Goal: Task Accomplishment & Management: Manage account settings

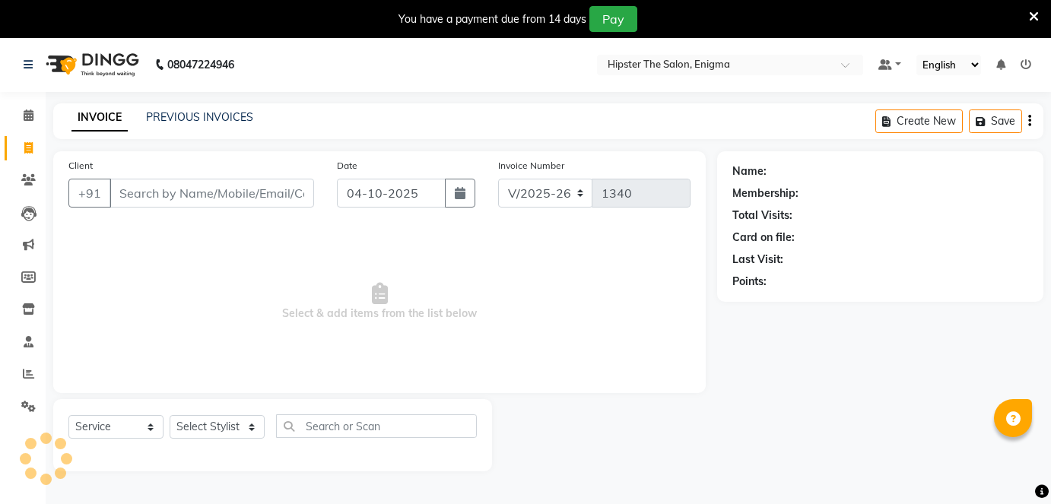
select select "4468"
select select "service"
click at [30, 115] on icon at bounding box center [29, 114] width 10 height 11
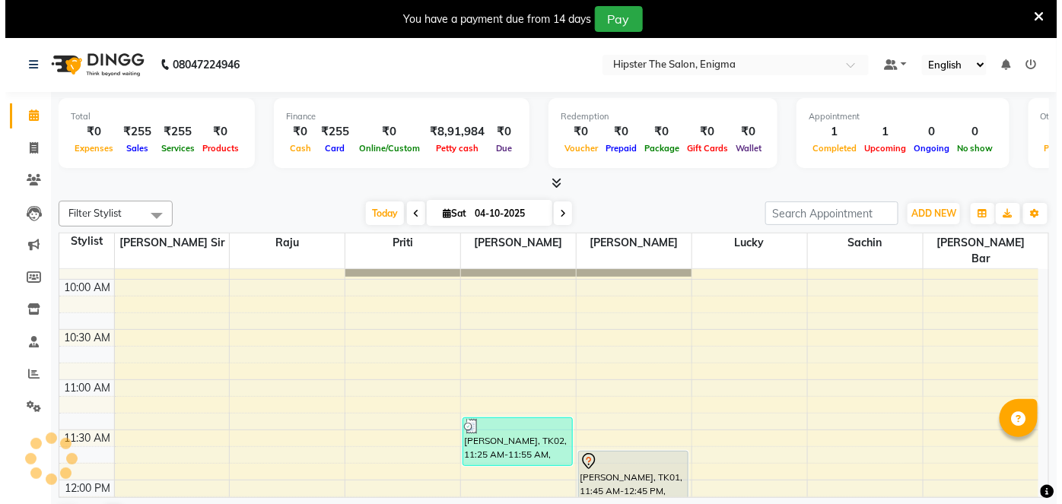
scroll to position [196, 0]
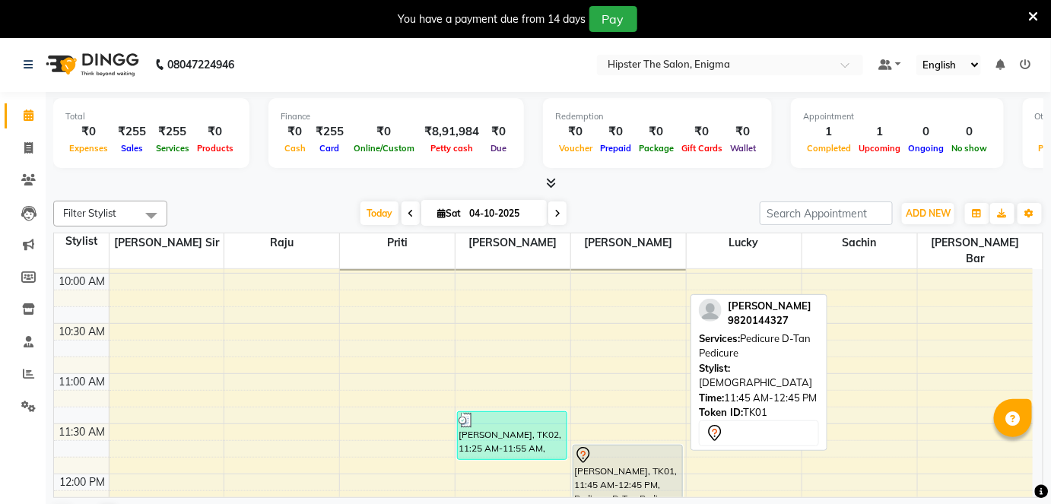
click at [633, 455] on div "[PERSON_NAME], TK01, 11:45 AM-12:45 PM, Pedicure D-Tan Pedicure" at bounding box center [627, 494] width 109 height 97
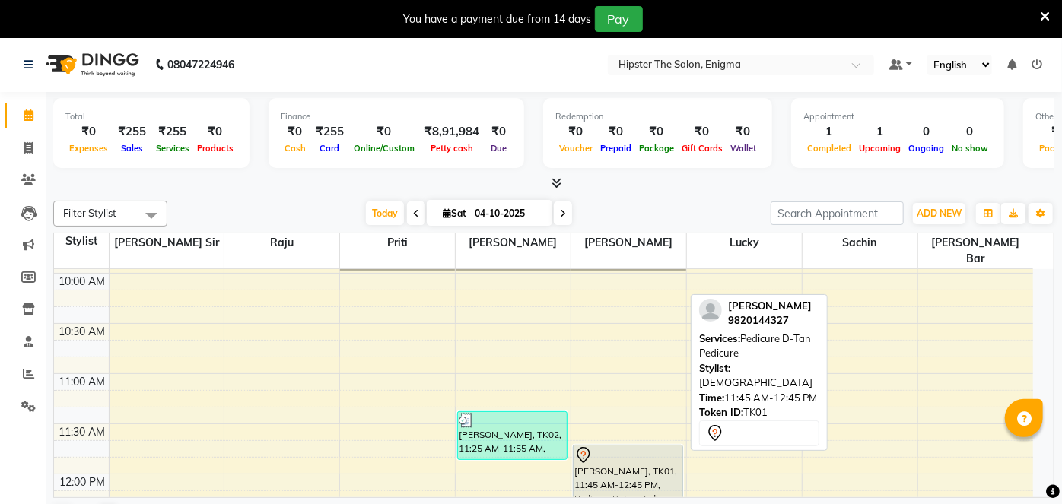
select select "7"
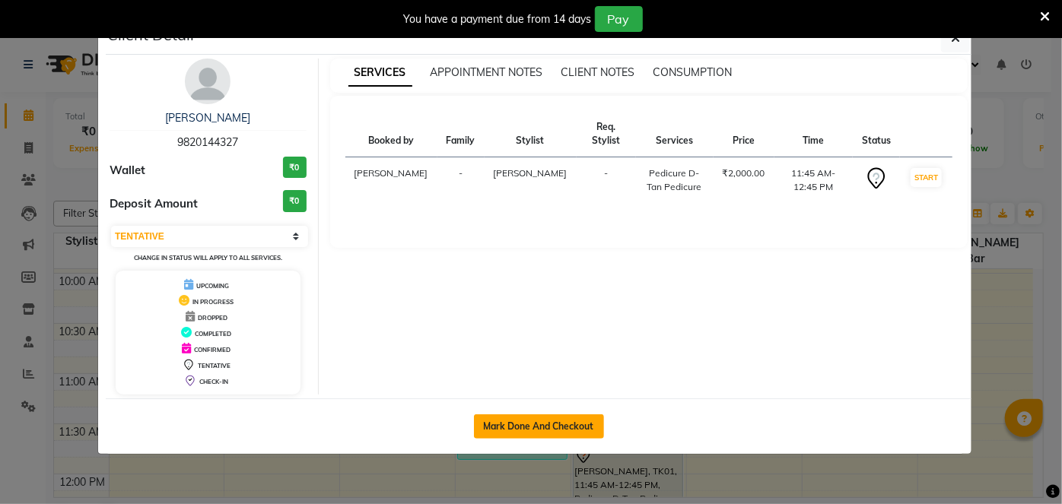
click at [582, 422] on button "Mark Done And Checkout" at bounding box center [539, 426] width 130 height 24
select select "service"
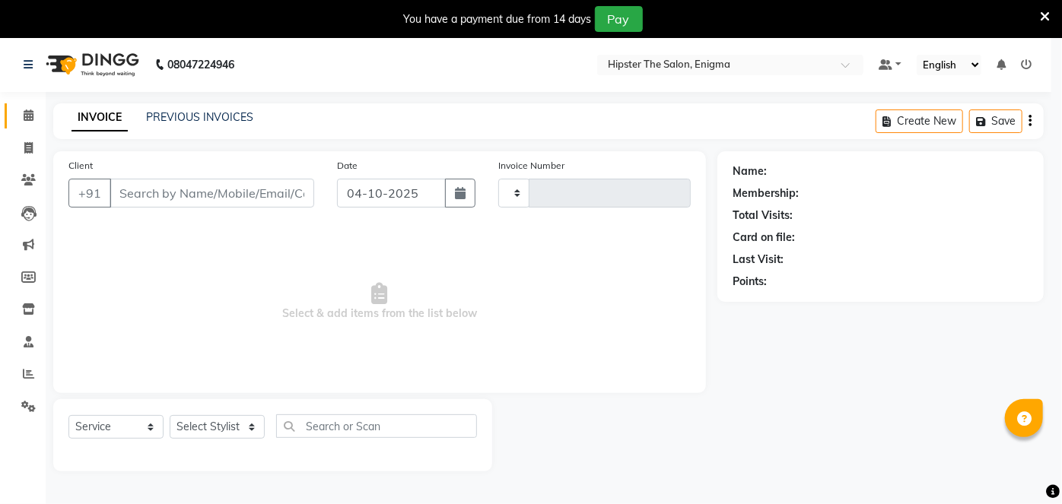
type input "1340"
select select "3"
select select "4468"
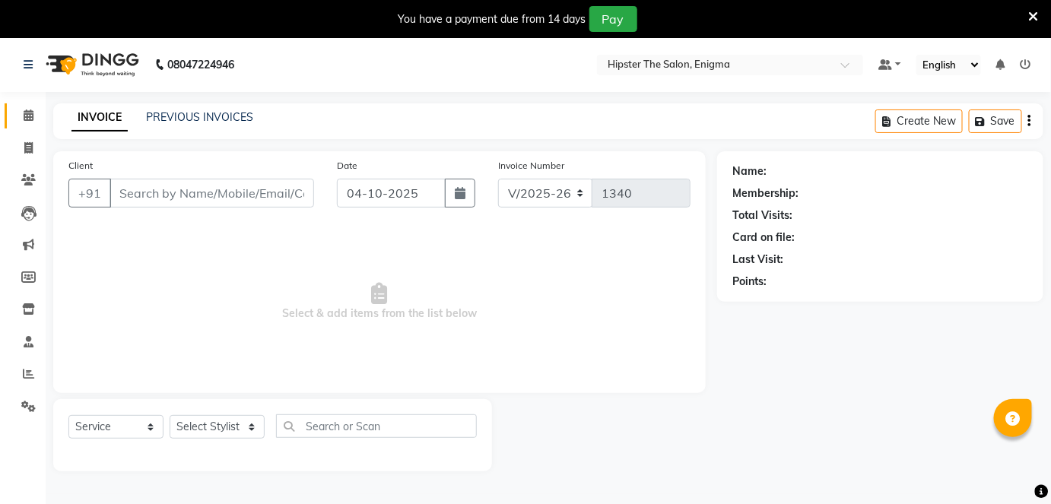
type input "9820144327"
select select "85575"
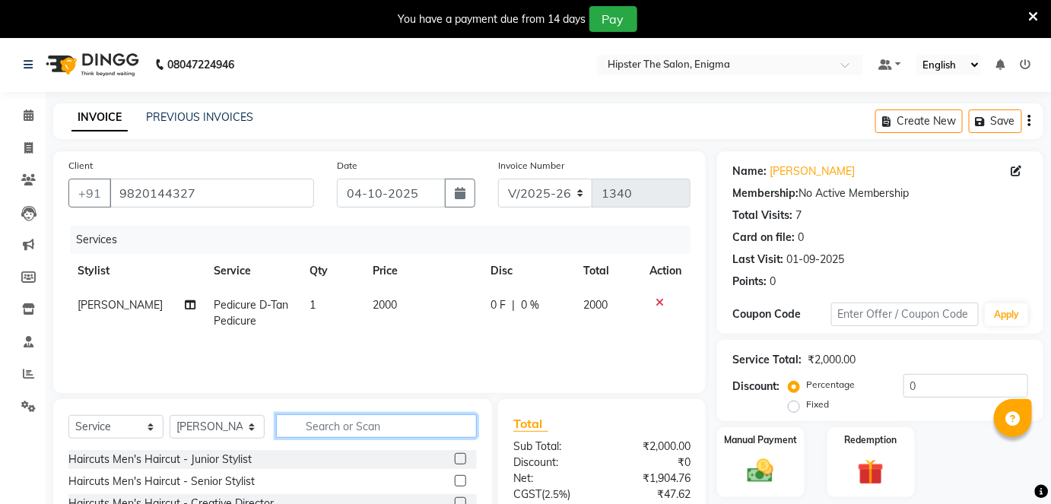
click at [310, 424] on input "text" at bounding box center [376, 426] width 201 height 24
type input "pedi"
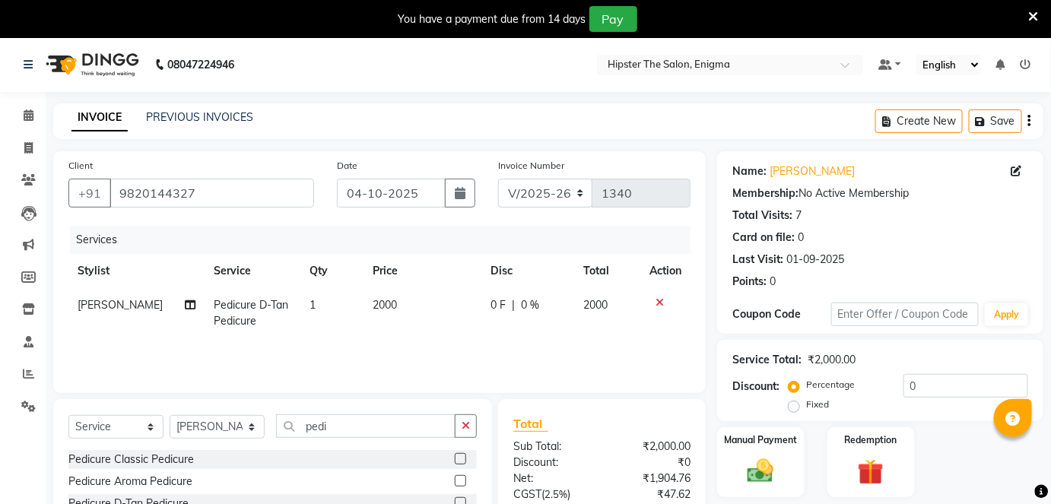
click at [463, 481] on label at bounding box center [460, 480] width 11 height 11
click at [463, 481] on input "checkbox" at bounding box center [460, 482] width 10 height 10
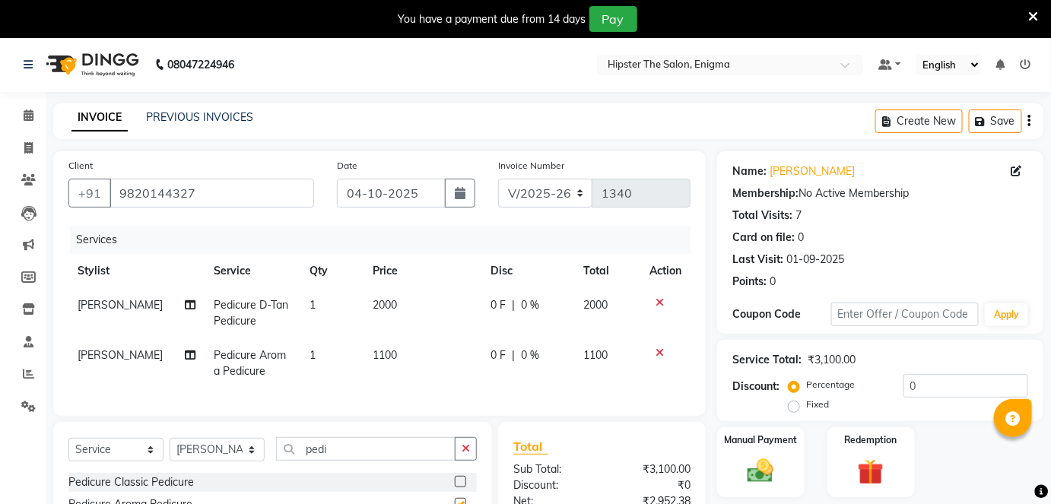
checkbox input "false"
click at [661, 300] on icon at bounding box center [659, 302] width 8 height 11
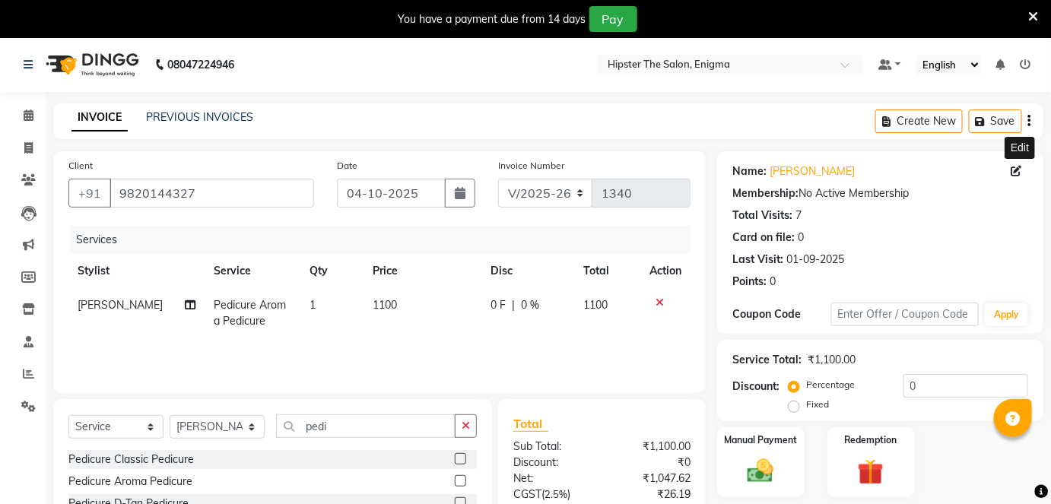
click at [1012, 169] on icon at bounding box center [1016, 171] width 11 height 11
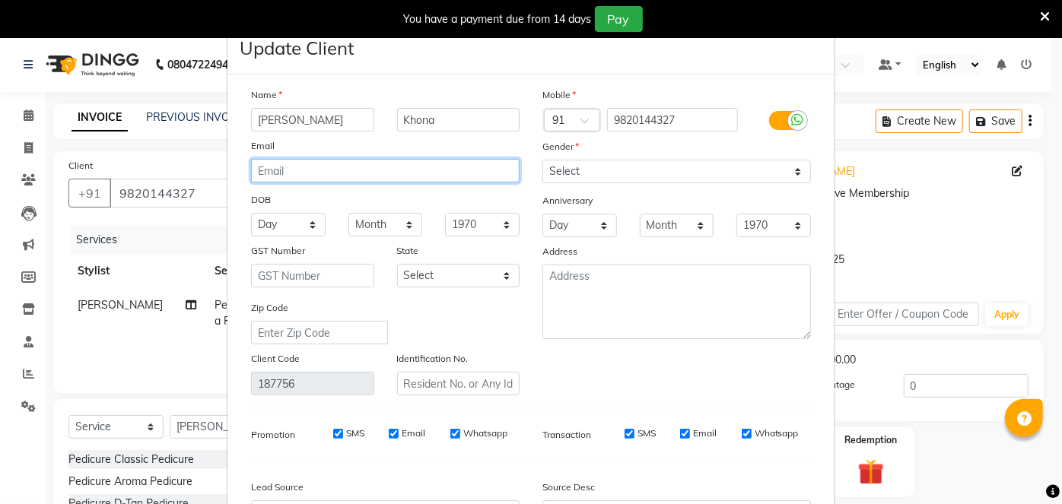
click at [359, 178] on input "email" at bounding box center [385, 171] width 268 height 24
type input "3"
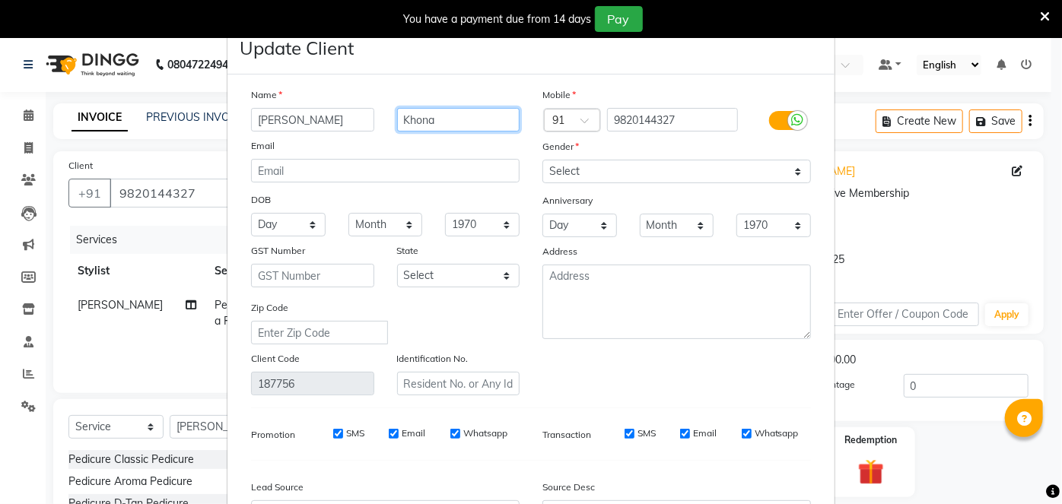
click at [441, 120] on input "Khona" at bounding box center [458, 120] width 123 height 24
type input "b"
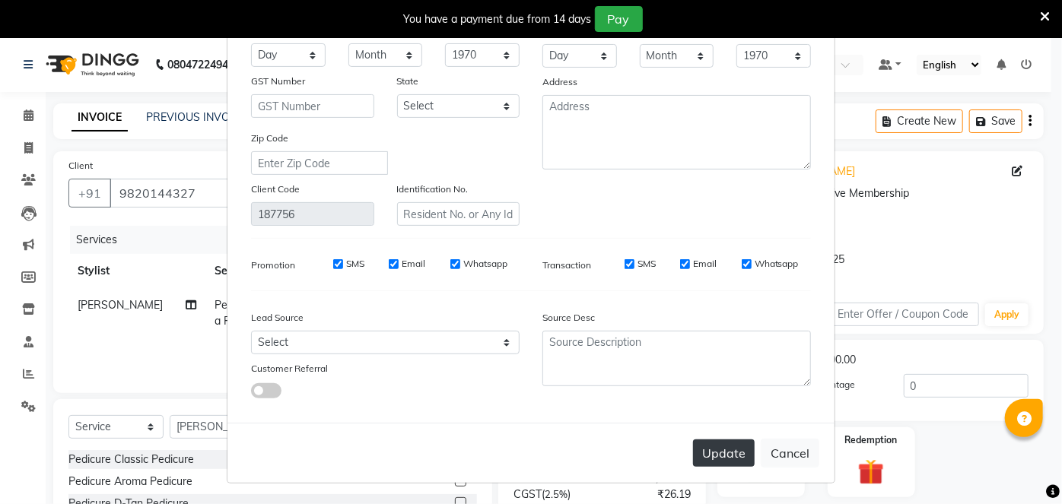
type input "B-3305"
click at [712, 455] on button "Update" at bounding box center [724, 453] width 62 height 27
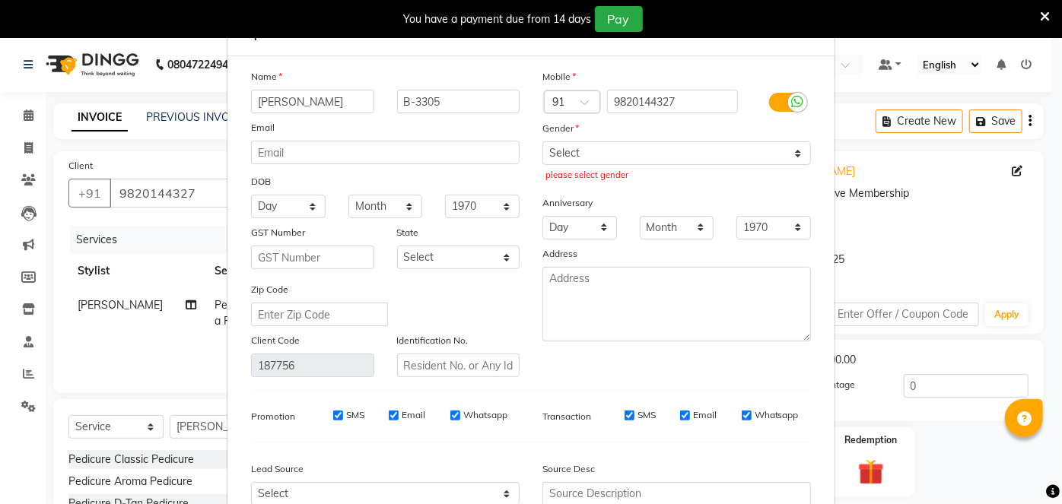
scroll to position [8, 0]
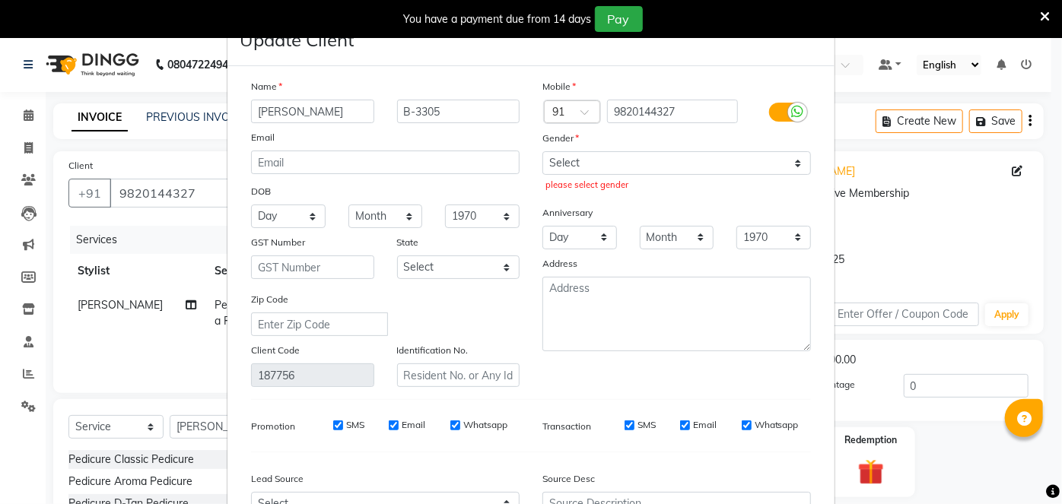
click at [624, 174] on div "Select [DEMOGRAPHIC_DATA] [DEMOGRAPHIC_DATA] Other Prefer Not To Say please sel…" at bounding box center [676, 173] width 291 height 44
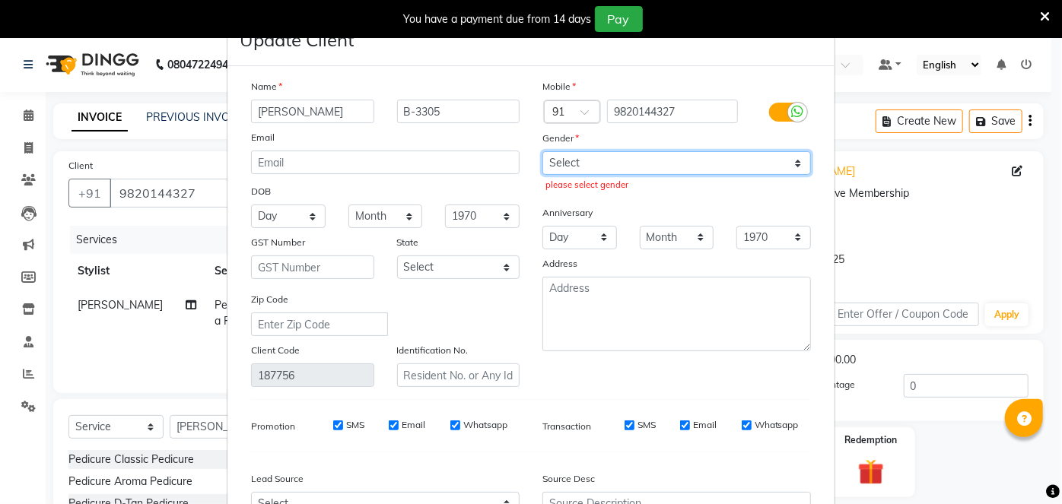
click at [789, 164] on select "Select [DEMOGRAPHIC_DATA] [DEMOGRAPHIC_DATA] Other Prefer Not To Say" at bounding box center [676, 163] width 268 height 24
select select "[DEMOGRAPHIC_DATA]"
click at [542, 151] on select "Select [DEMOGRAPHIC_DATA] [DEMOGRAPHIC_DATA] Other Prefer Not To Say" at bounding box center [676, 163] width 268 height 24
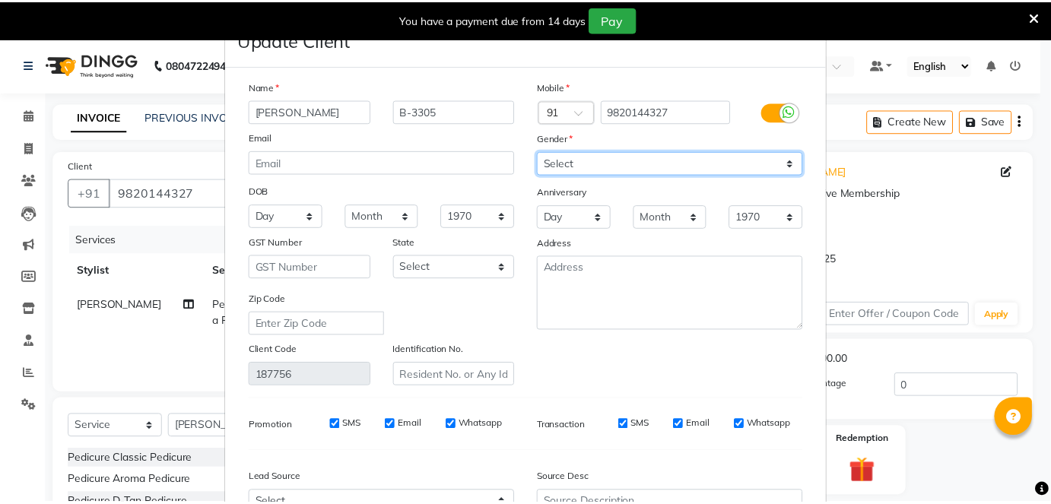
scroll to position [170, 0]
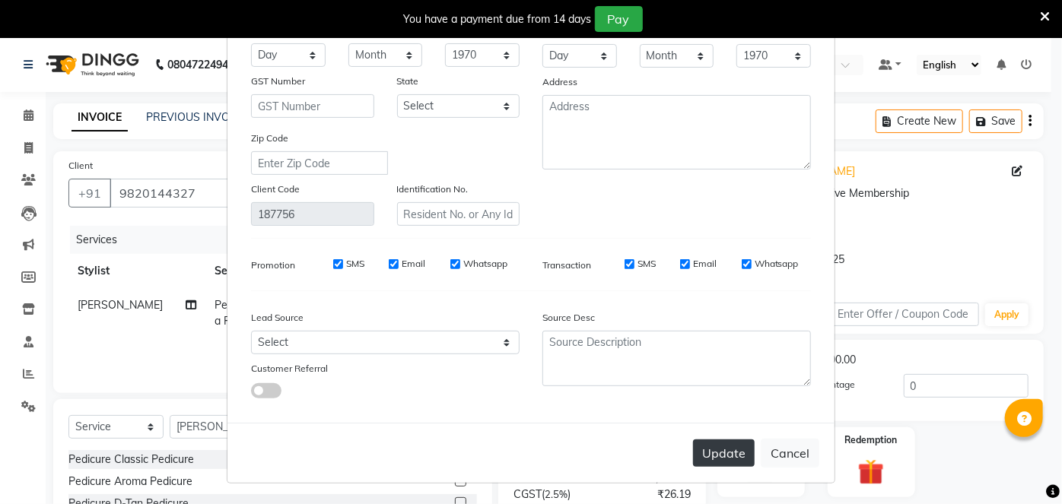
click at [716, 446] on button "Update" at bounding box center [724, 453] width 62 height 27
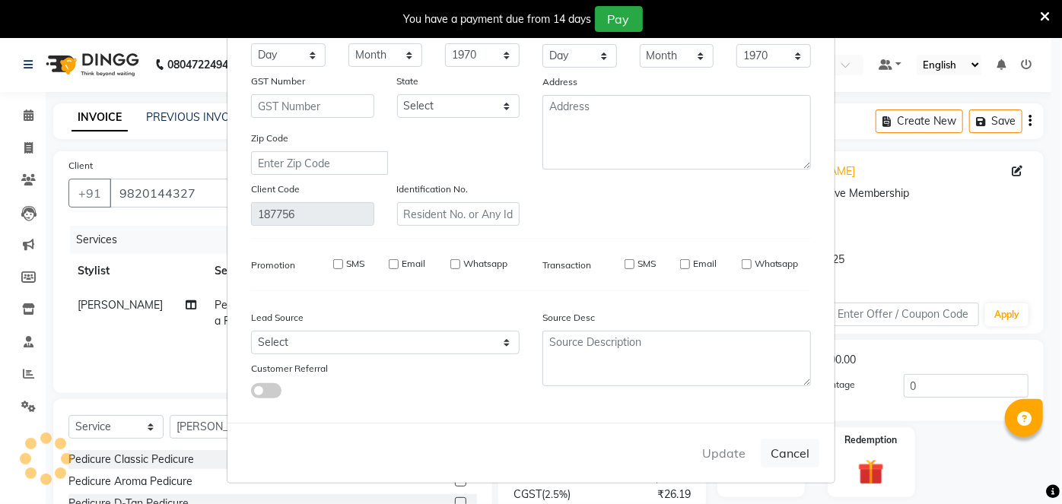
select select
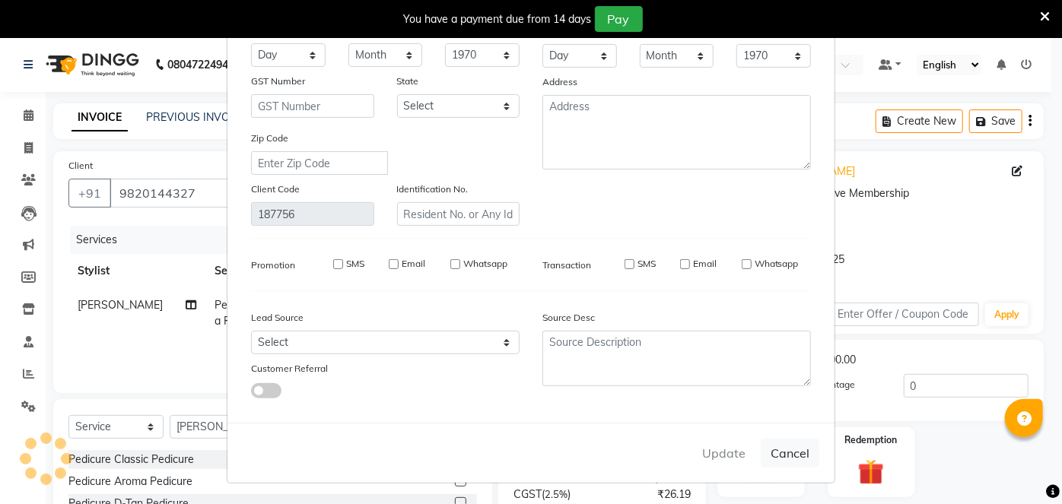
select select
checkbox input "false"
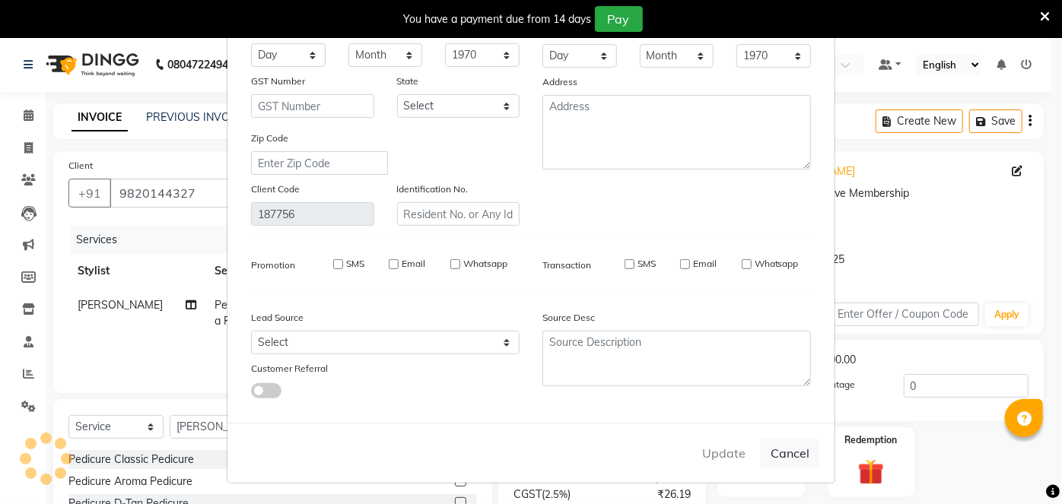
checkbox input "false"
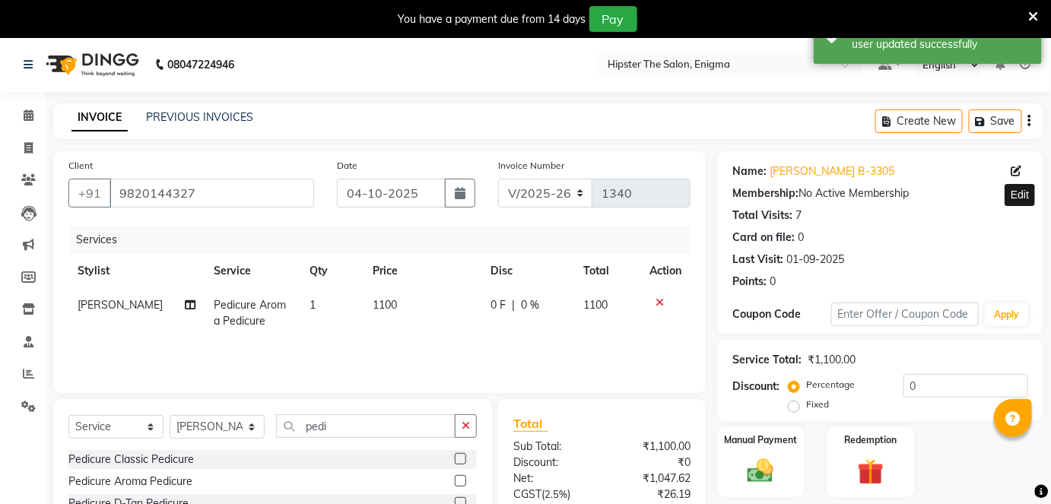
scroll to position [140, 0]
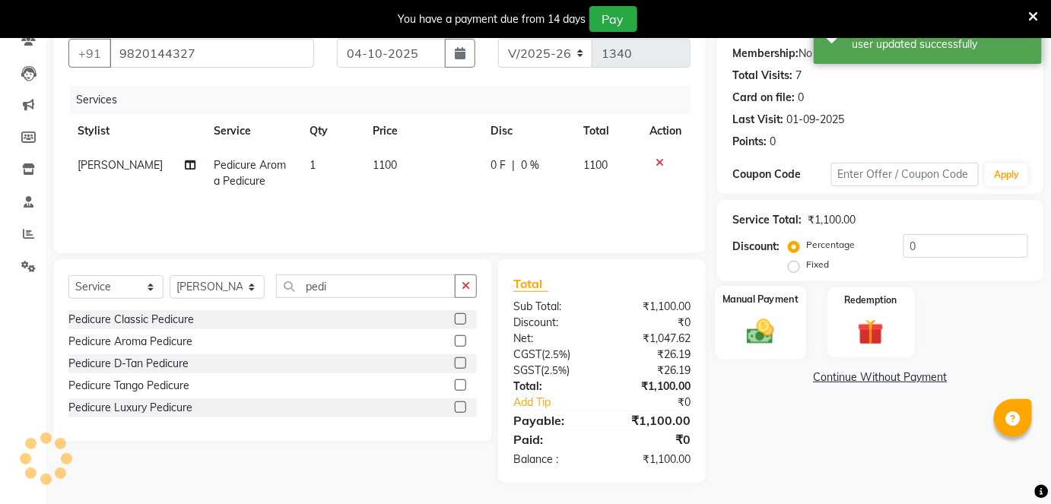
click at [762, 316] on img at bounding box center [760, 331] width 44 height 31
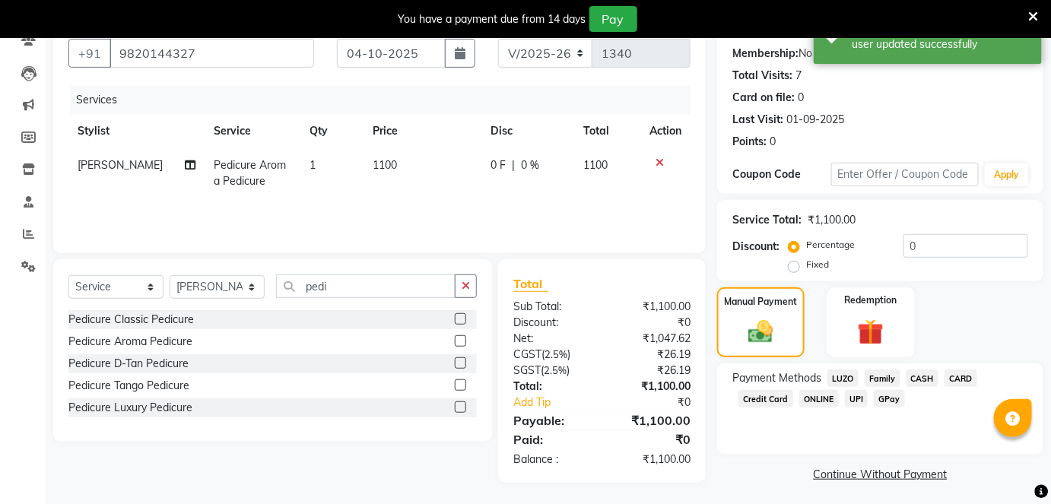
click at [888, 398] on span "GPay" at bounding box center [889, 398] width 31 height 17
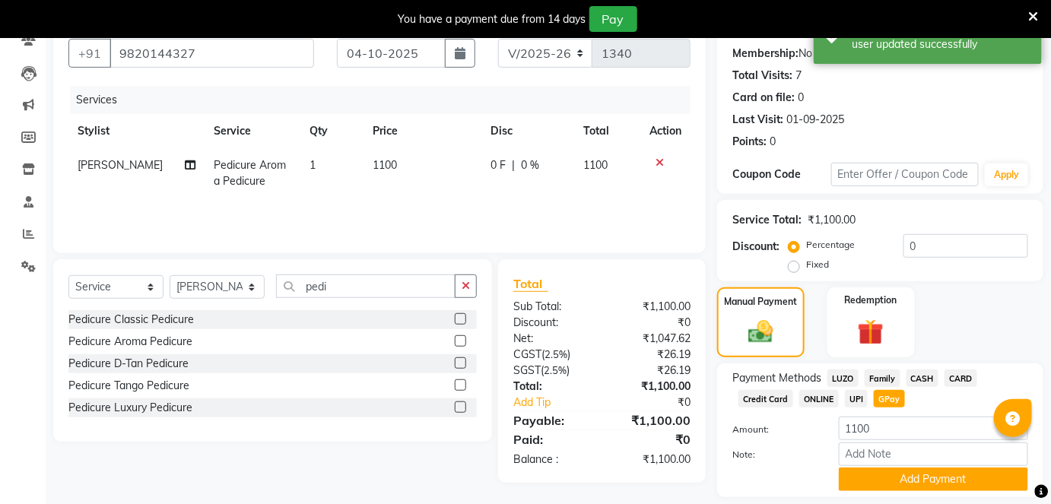
click at [926, 375] on span "CASH" at bounding box center [922, 378] width 33 height 17
click at [902, 478] on button "Add Payment" at bounding box center [933, 480] width 189 height 24
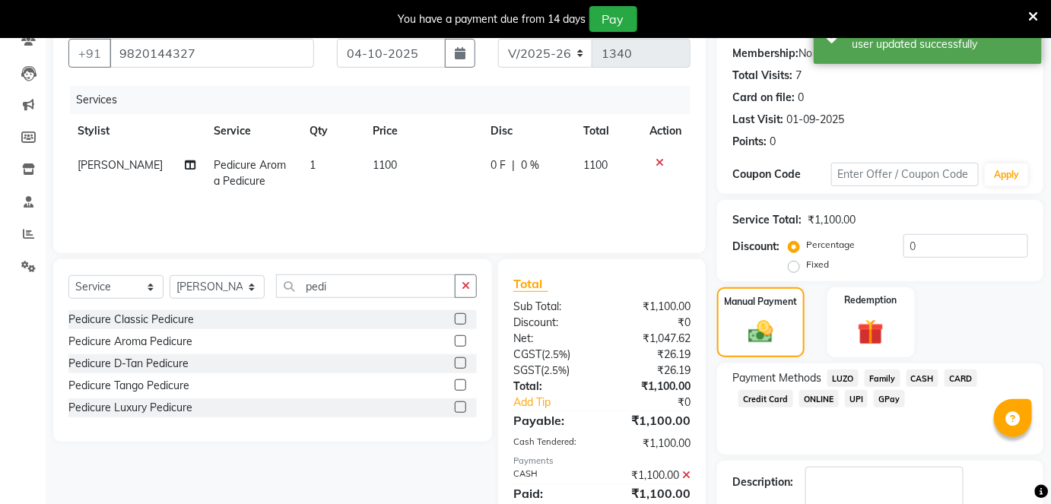
scroll to position [229, 0]
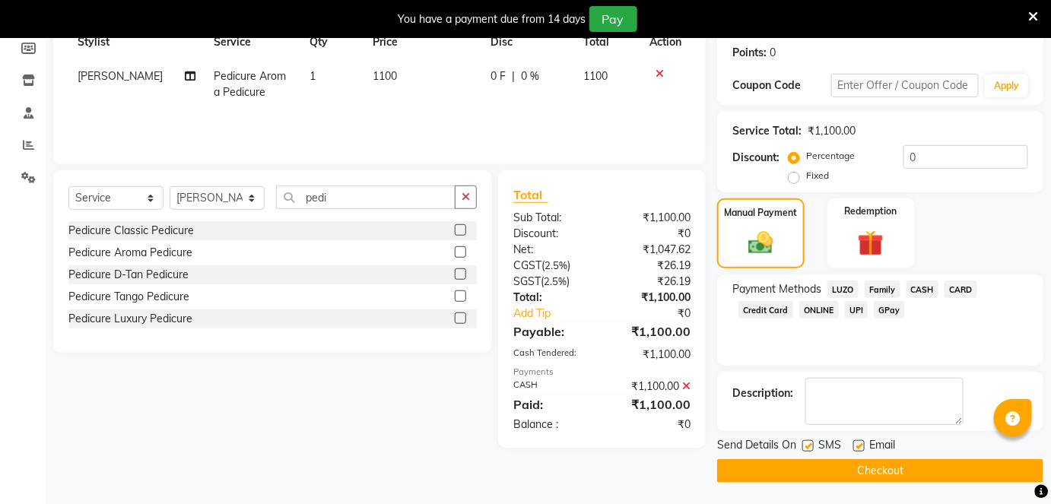
click at [891, 477] on button "Checkout" at bounding box center [880, 471] width 326 height 24
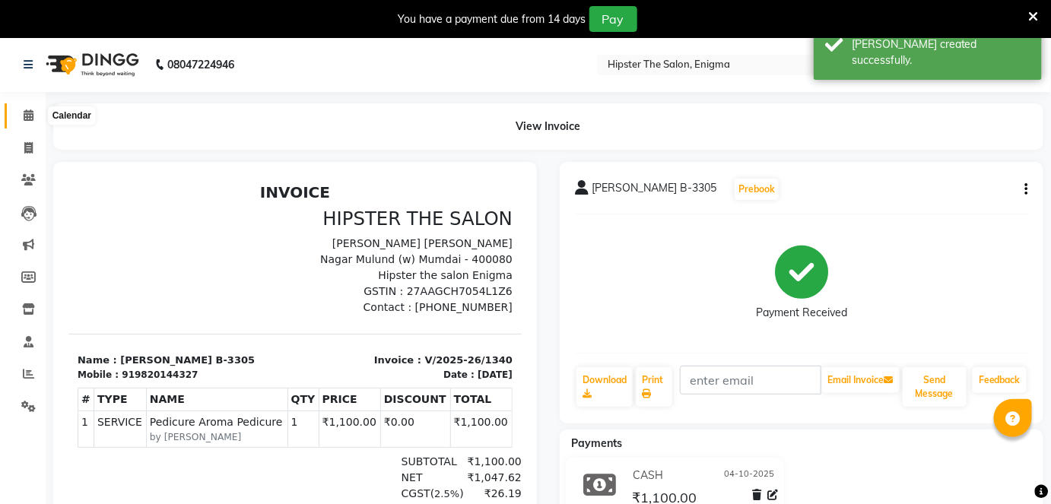
click at [24, 109] on icon at bounding box center [29, 114] width 10 height 11
